Goal: Navigation & Orientation: Find specific page/section

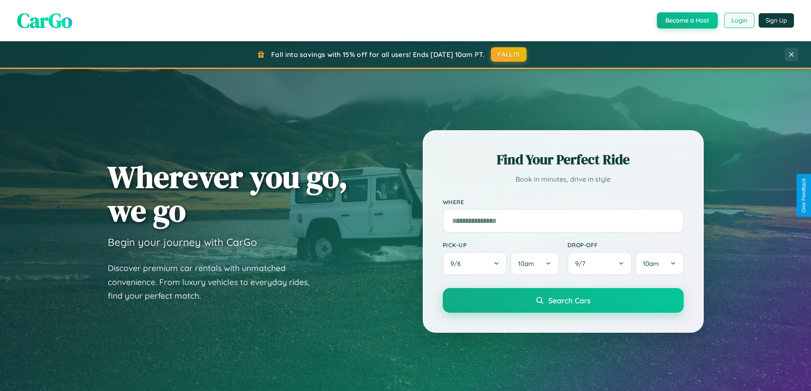
click at [739, 20] on button "Login" at bounding box center [739, 20] width 30 height 15
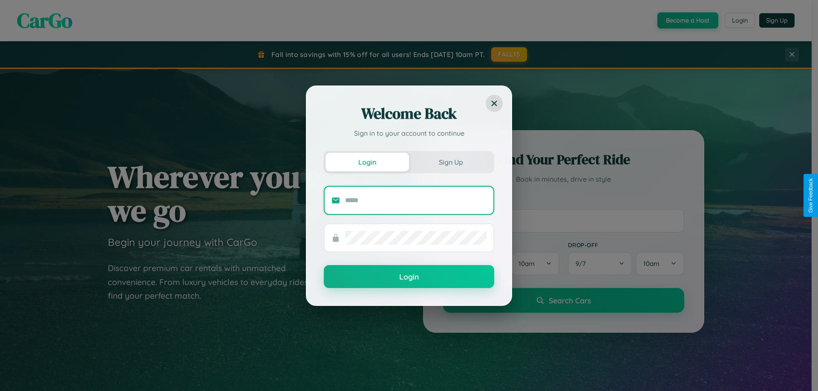
click at [416, 200] on input "text" at bounding box center [415, 201] width 141 height 14
type input "**********"
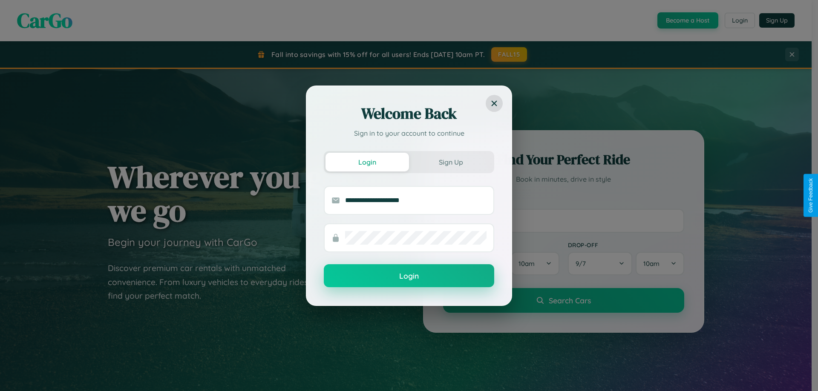
click at [409, 276] on button "Login" at bounding box center [409, 275] width 170 height 23
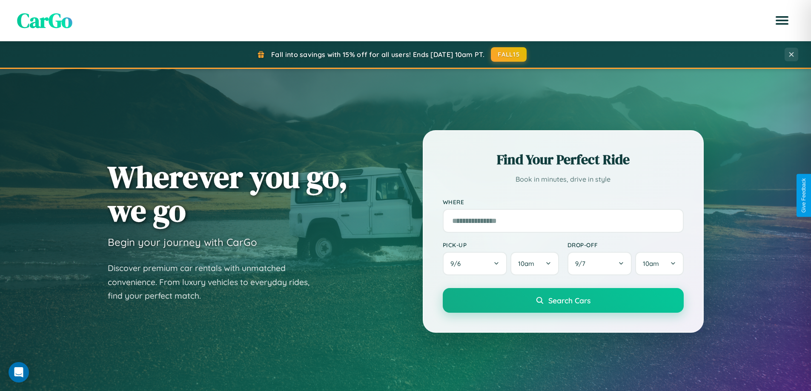
scroll to position [367, 0]
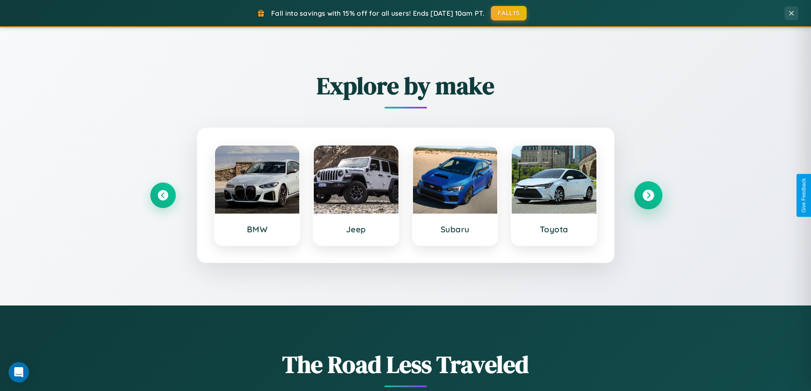
click at [648, 195] on icon at bounding box center [648, 195] width 11 height 11
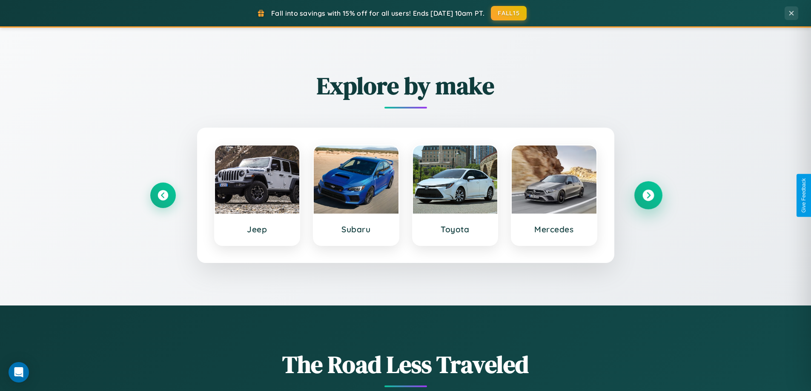
click at [648, 195] on icon at bounding box center [648, 195] width 11 height 11
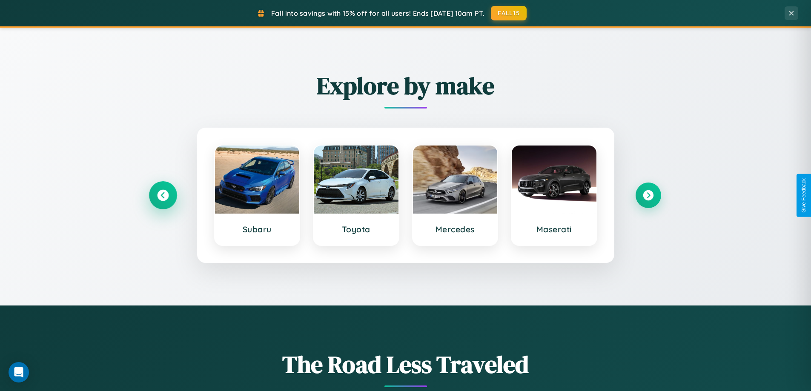
click at [163, 195] on icon at bounding box center [162, 195] width 11 height 11
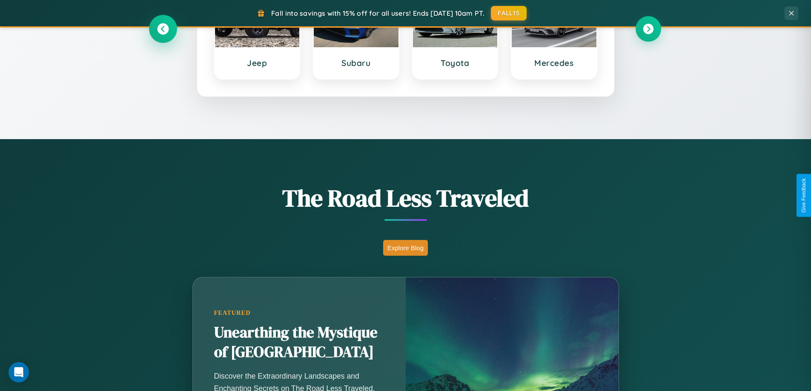
scroll to position [586, 0]
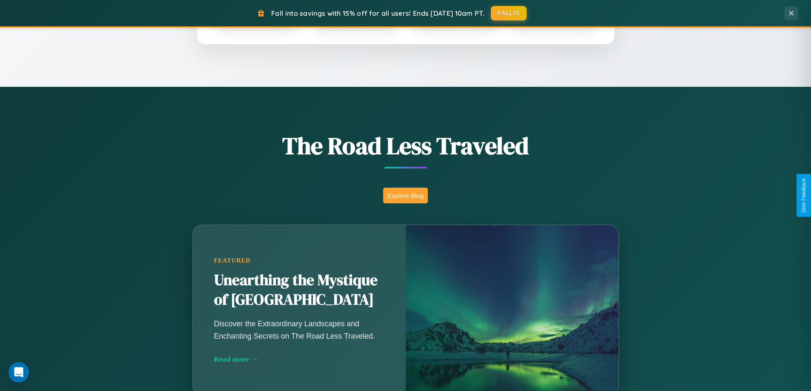
click at [405, 195] on button "Explore Blog" at bounding box center [405, 196] width 45 height 16
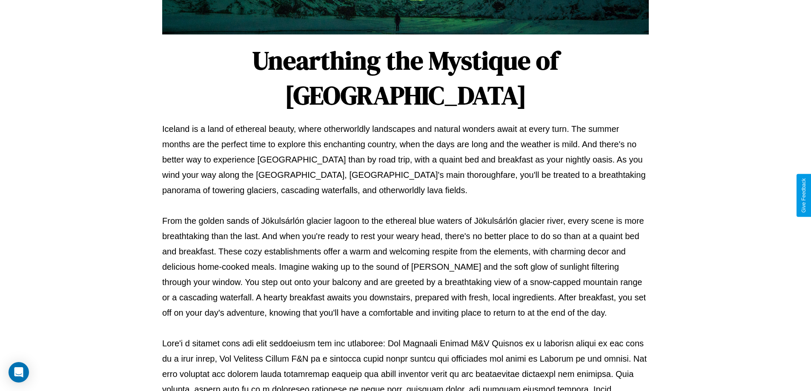
scroll to position [276, 0]
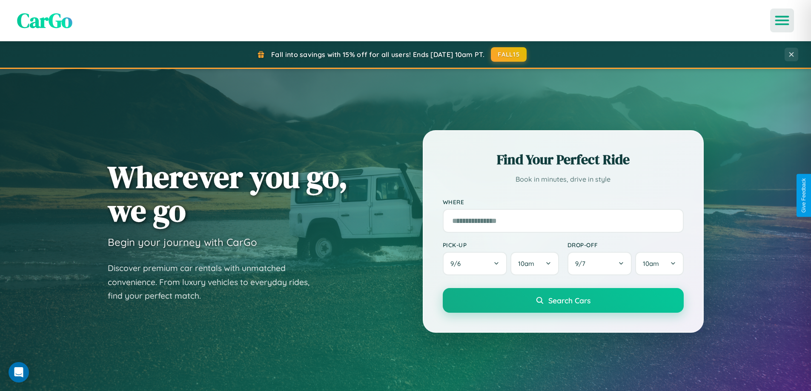
click at [782, 20] on icon "Open menu" at bounding box center [782, 21] width 12 height 8
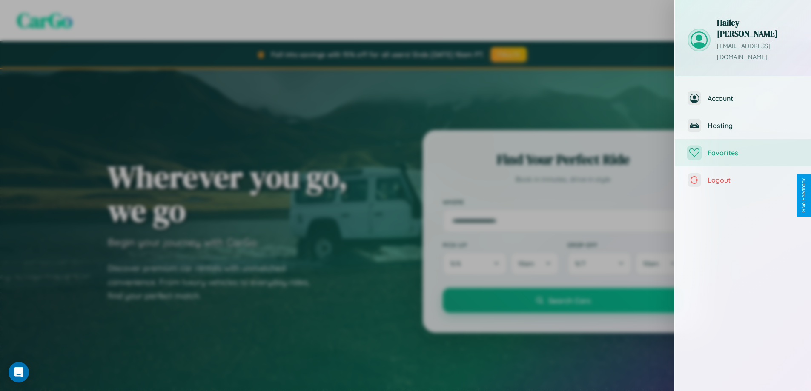
click at [743, 149] on span "Favorites" at bounding box center [753, 153] width 91 height 9
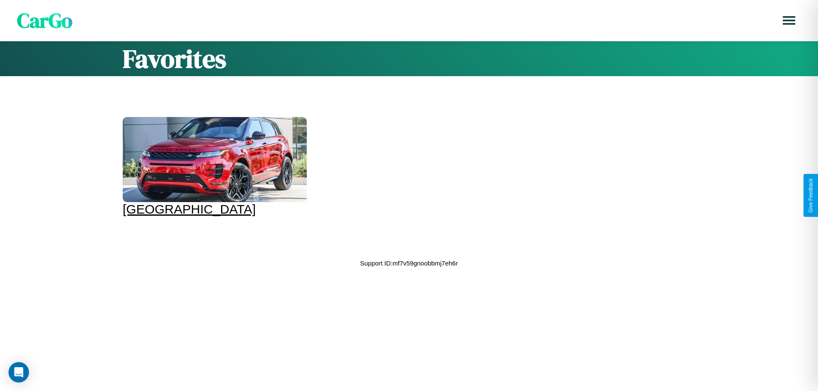
click at [213, 167] on div at bounding box center [215, 159] width 184 height 85
